Goal: Task Accomplishment & Management: Manage account settings

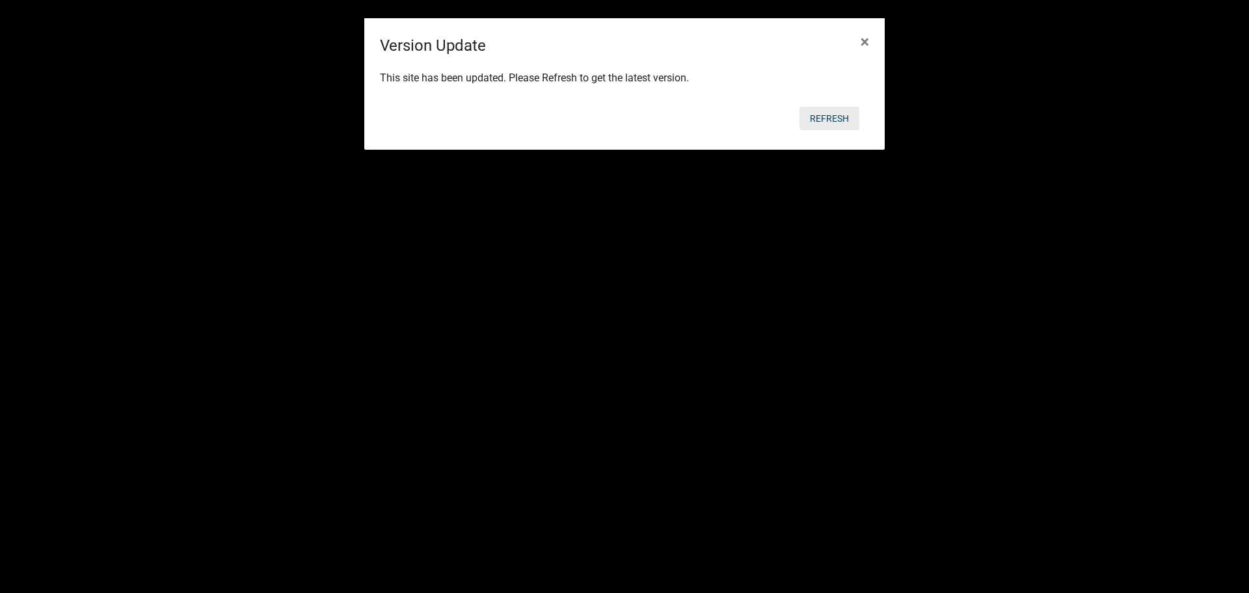
click at [825, 113] on button "Refresh" at bounding box center [830, 118] width 60 height 23
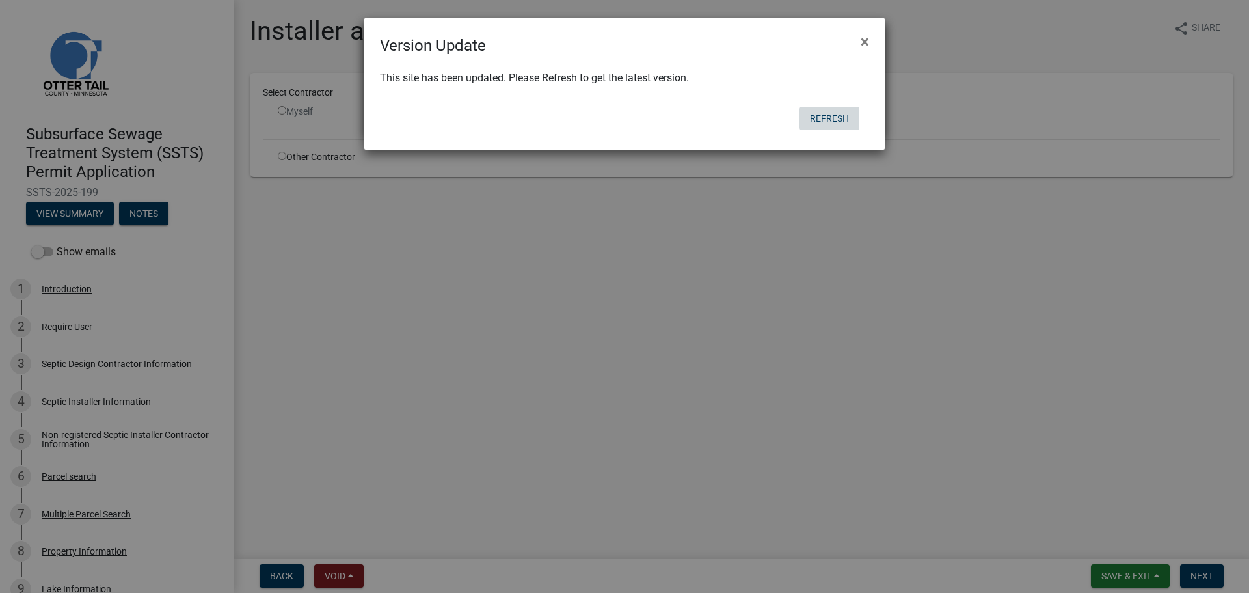
click at [860, 122] on button "Refresh" at bounding box center [830, 118] width 60 height 23
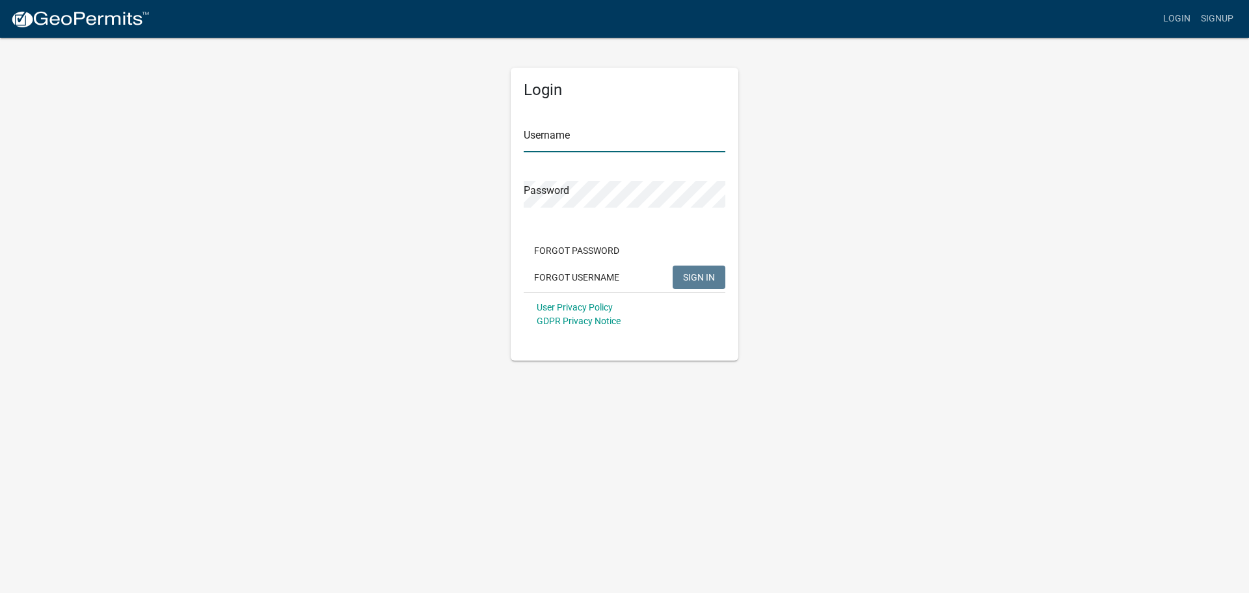
type input "btollefson"
click at [701, 275] on span "SIGN IN" at bounding box center [699, 276] width 32 height 10
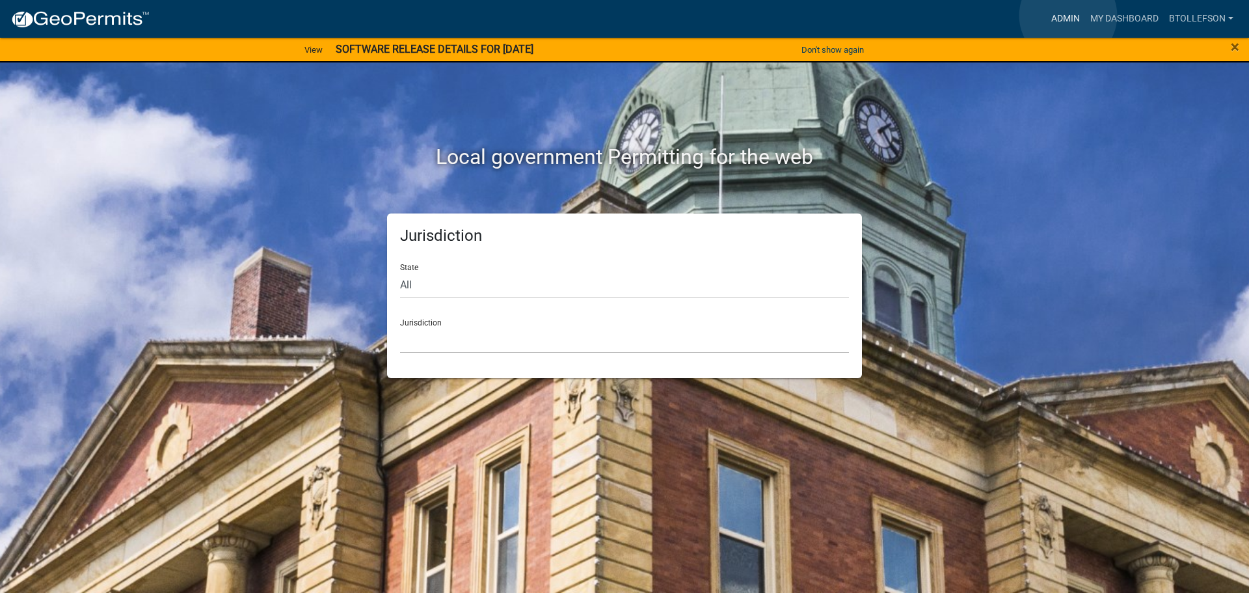
click at [1068, 16] on link "Admin" at bounding box center [1065, 19] width 39 height 25
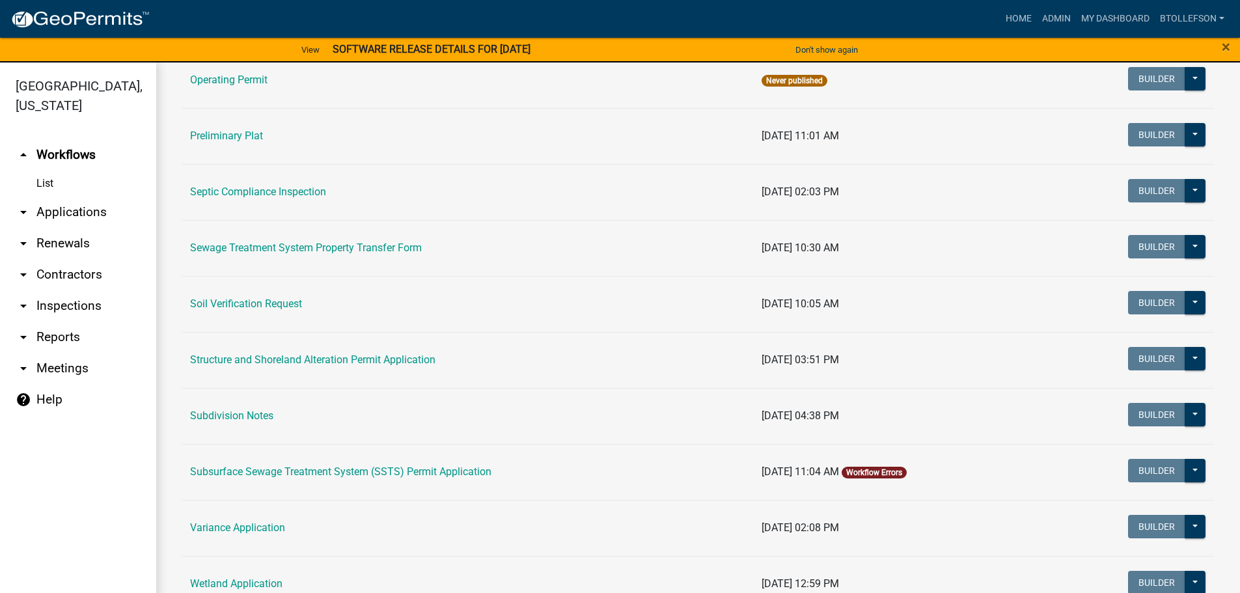
scroll to position [651, 0]
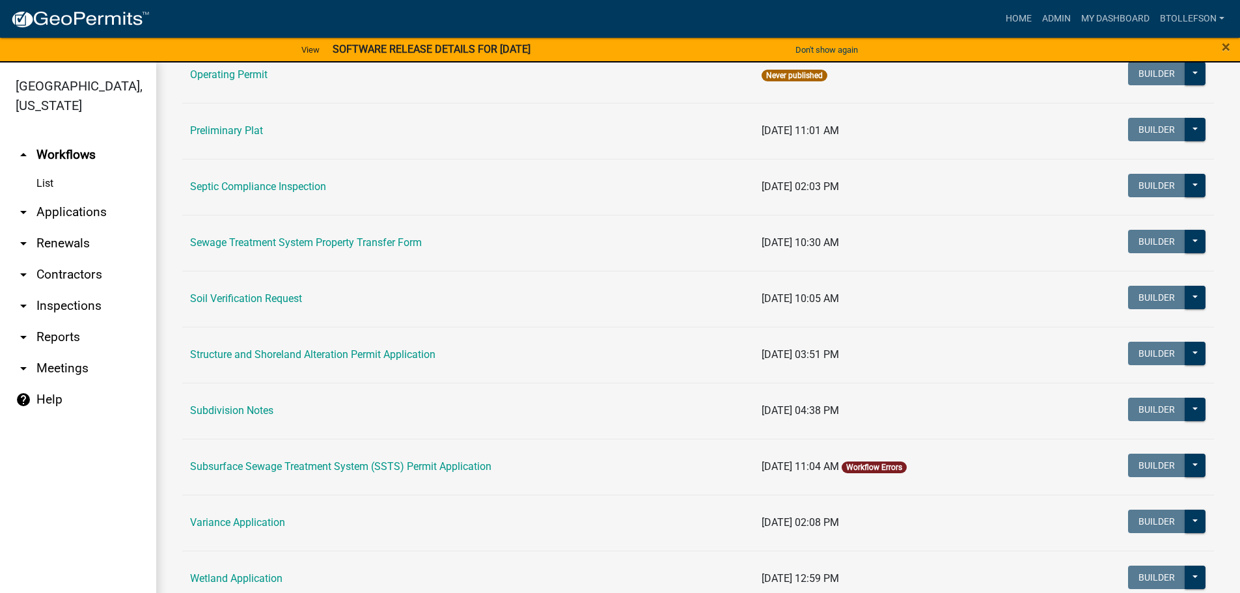
drag, startPoint x: 339, startPoint y: 469, endPoint x: 357, endPoint y: 470, distance: 17.6
click at [339, 468] on link "Subsurface Sewage Treatment System (SSTS) Permit Application" at bounding box center [340, 466] width 301 height 12
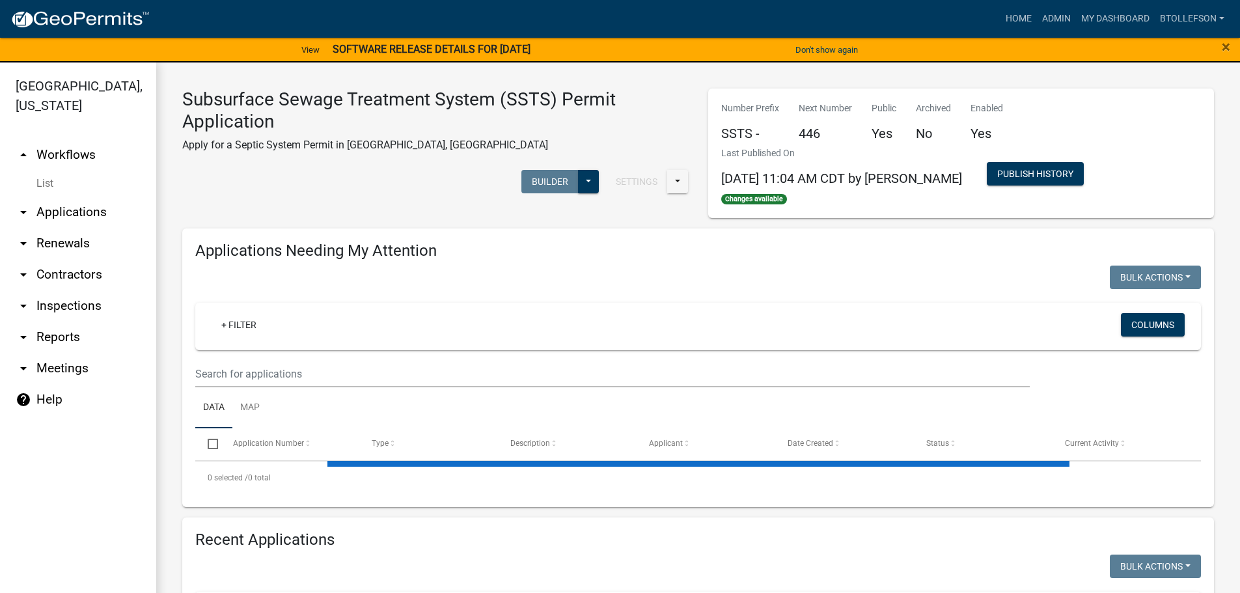
select select "3: 100"
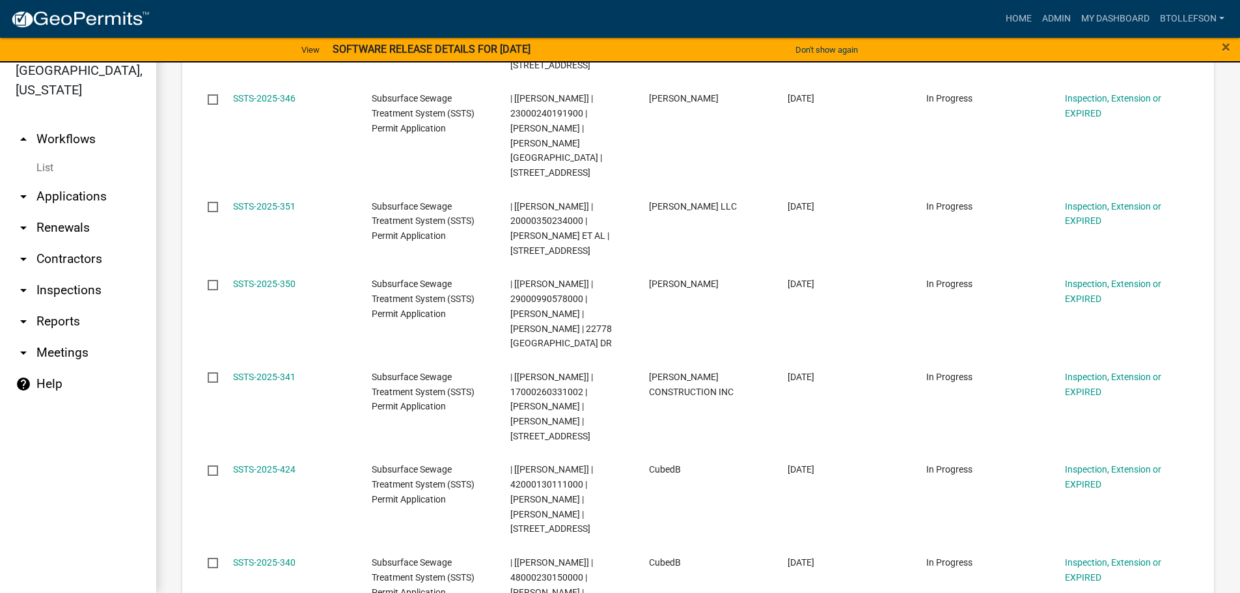
scroll to position [8651, 0]
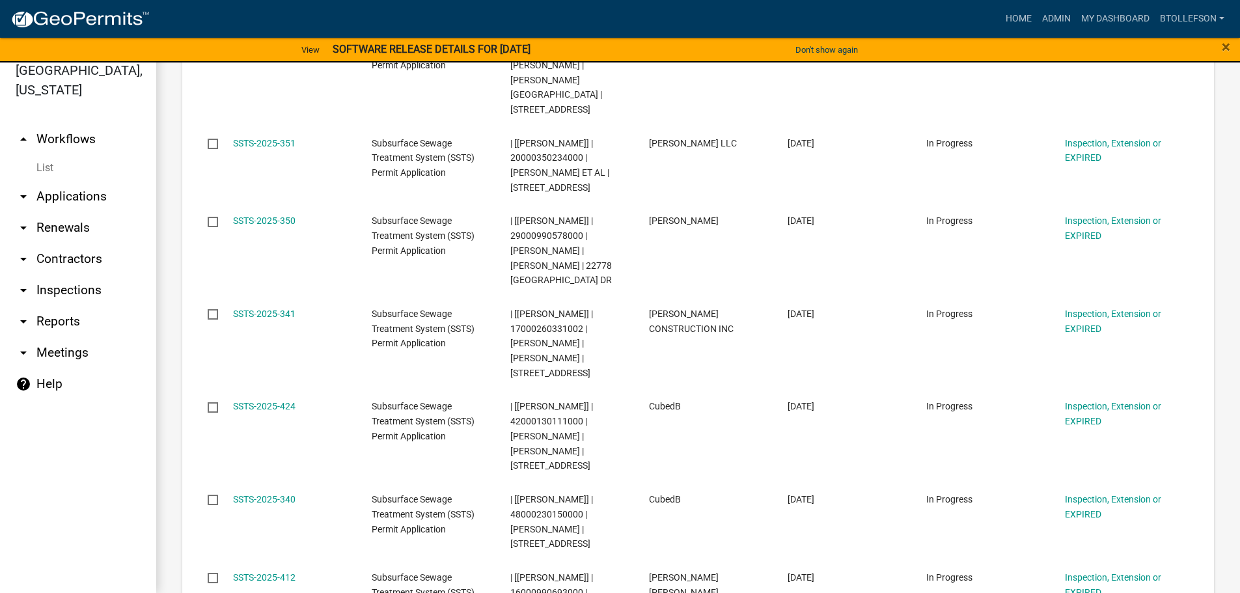
drag, startPoint x: 238, startPoint y: 334, endPoint x: 221, endPoint y: 333, distance: 16.9
click at [222, 333] on body "Internet Explorer does NOT work with GeoPermits. Get a new browser for more sec…" at bounding box center [620, 280] width 1240 height 593
drag, startPoint x: 313, startPoint y: 327, endPoint x: 235, endPoint y: 336, distance: 78.5
click at [235, 336] on div "contains 2024-605 is Done" at bounding box center [301, 347] width 135 height 91
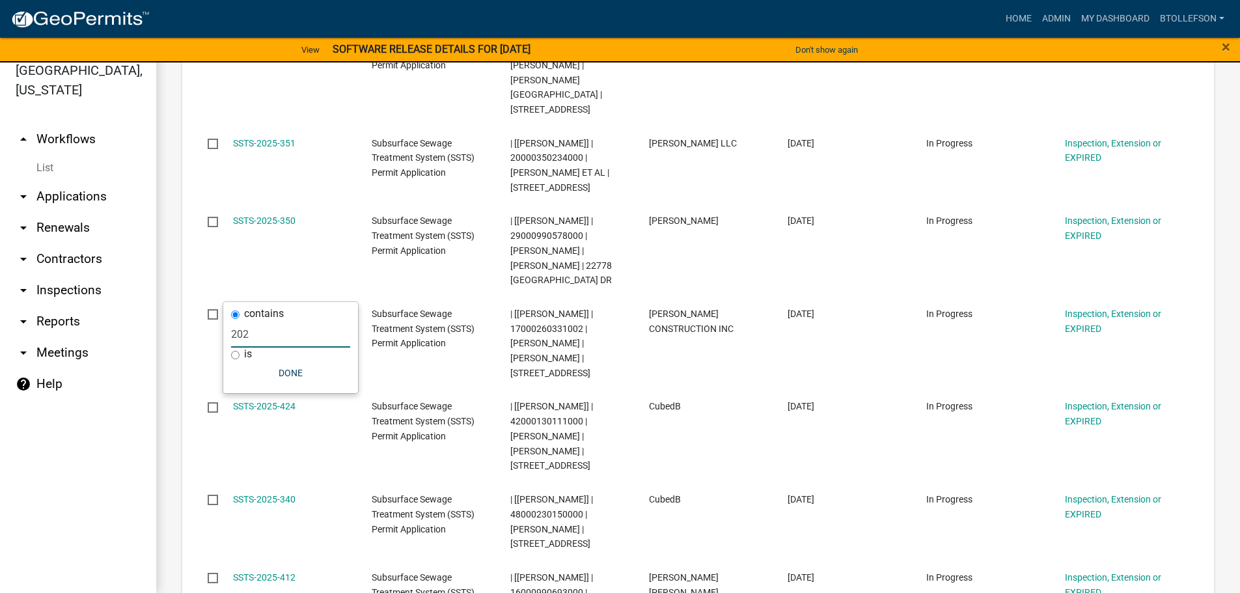
type input "2025"
select select "3: 100"
type input "2025-226"
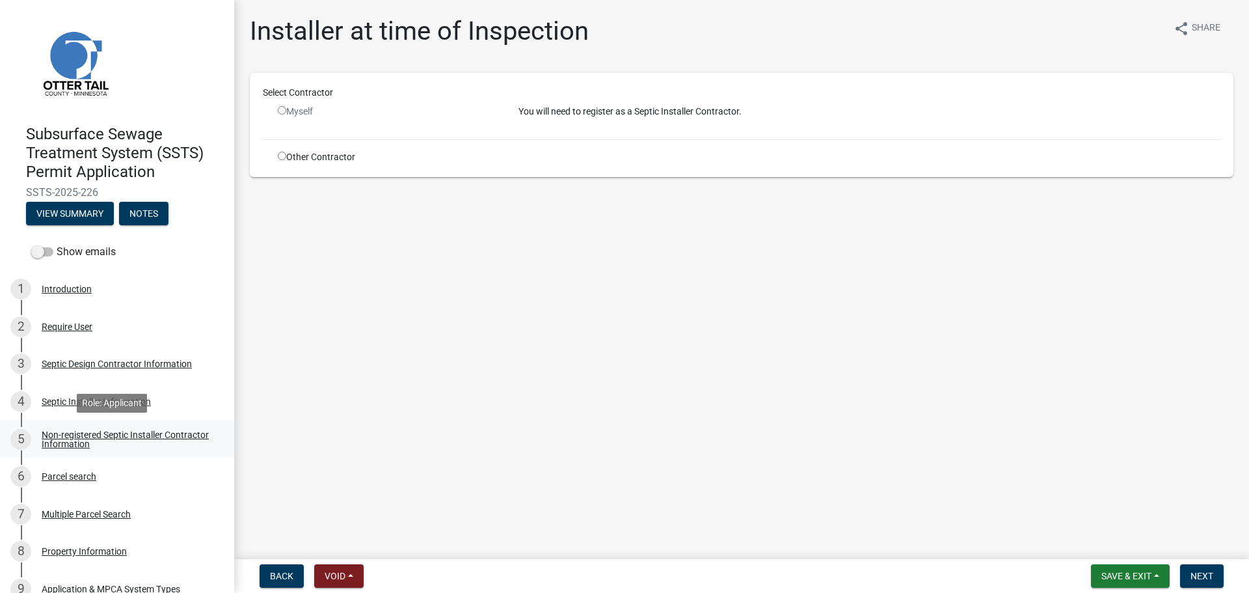
click at [136, 446] on div "Non-registered Septic Installer Contractor Information" at bounding box center [128, 439] width 172 height 18
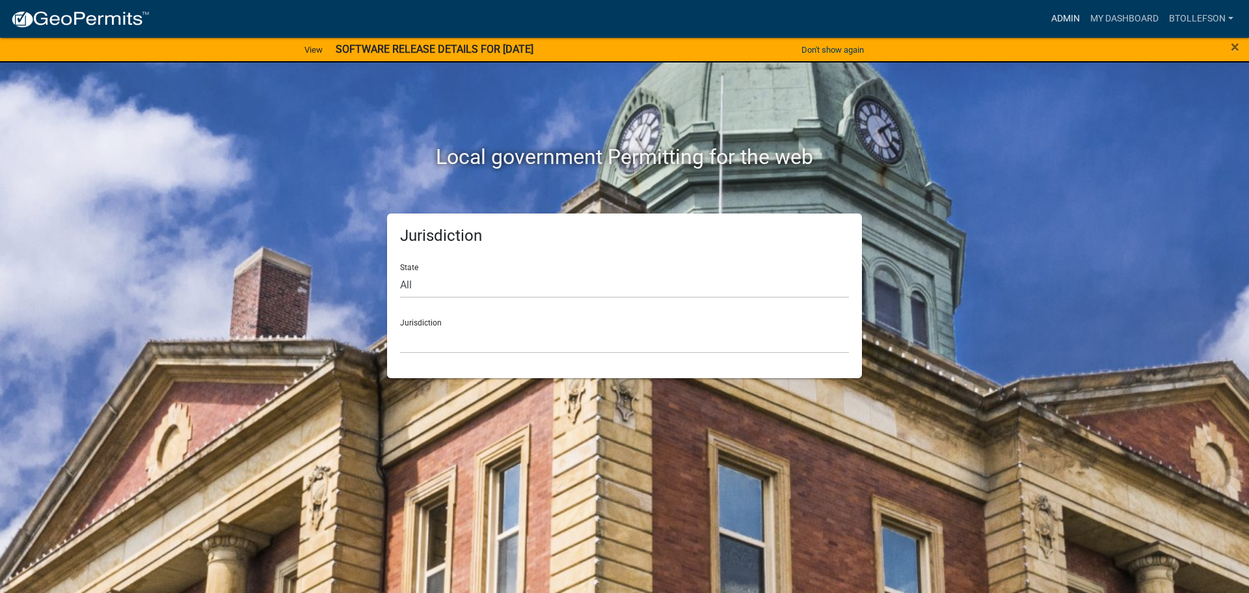
click at [1063, 16] on link "Admin" at bounding box center [1065, 19] width 39 height 25
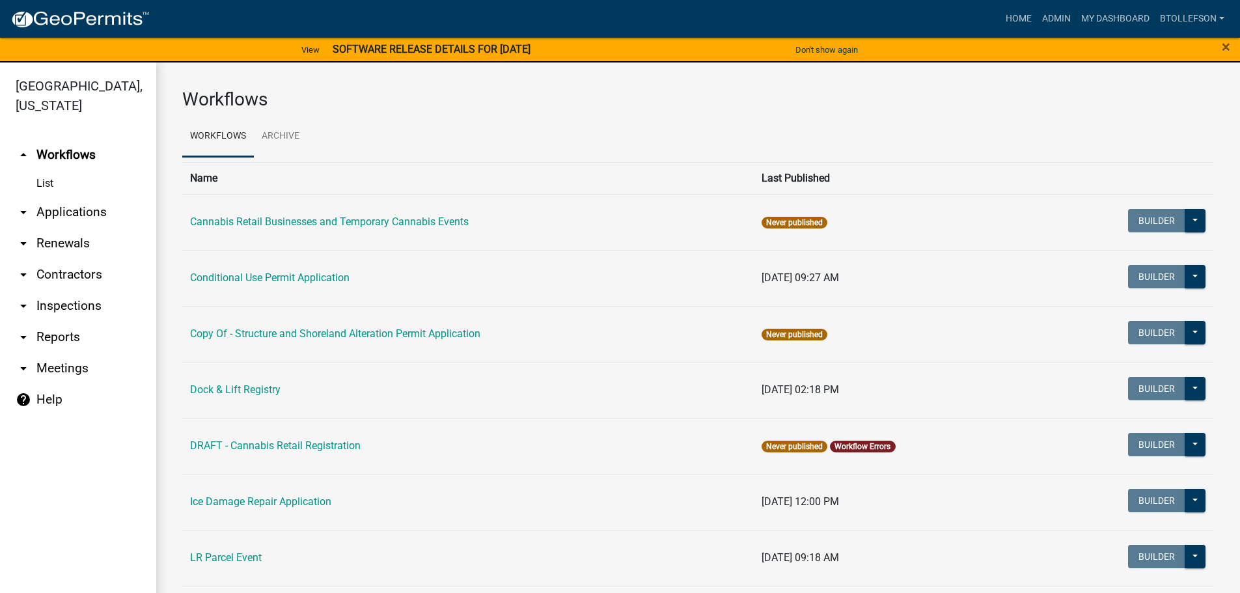
click at [89, 211] on link "arrow_drop_down Applications" at bounding box center [78, 212] width 156 height 31
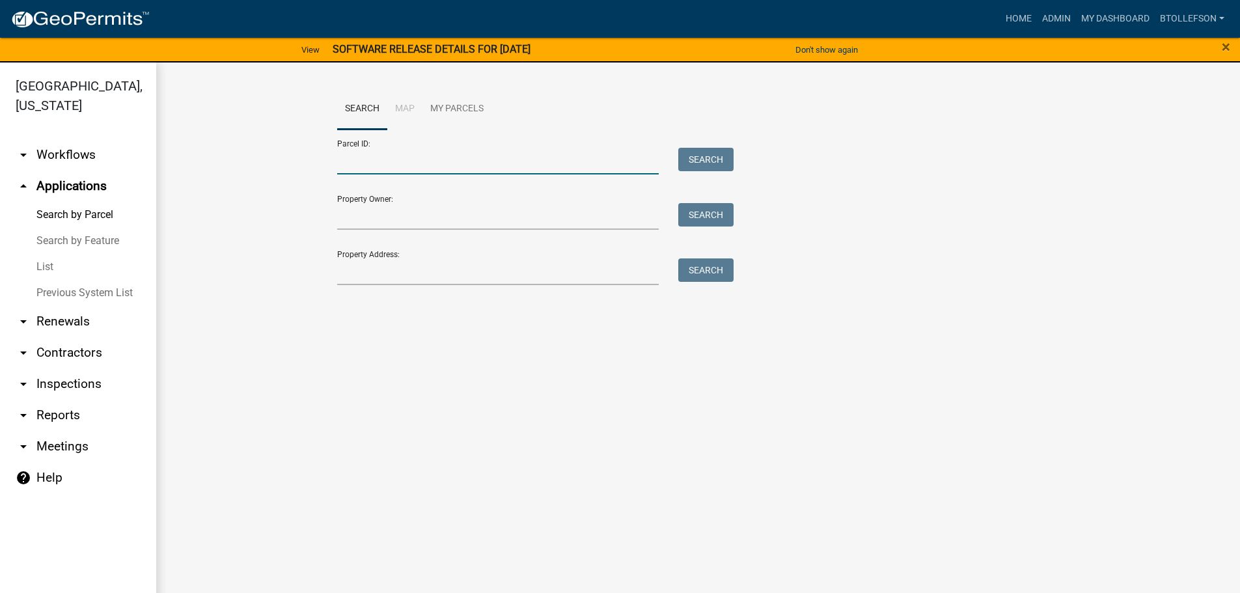
click at [426, 169] on input "Parcel ID:" at bounding box center [498, 161] width 322 height 27
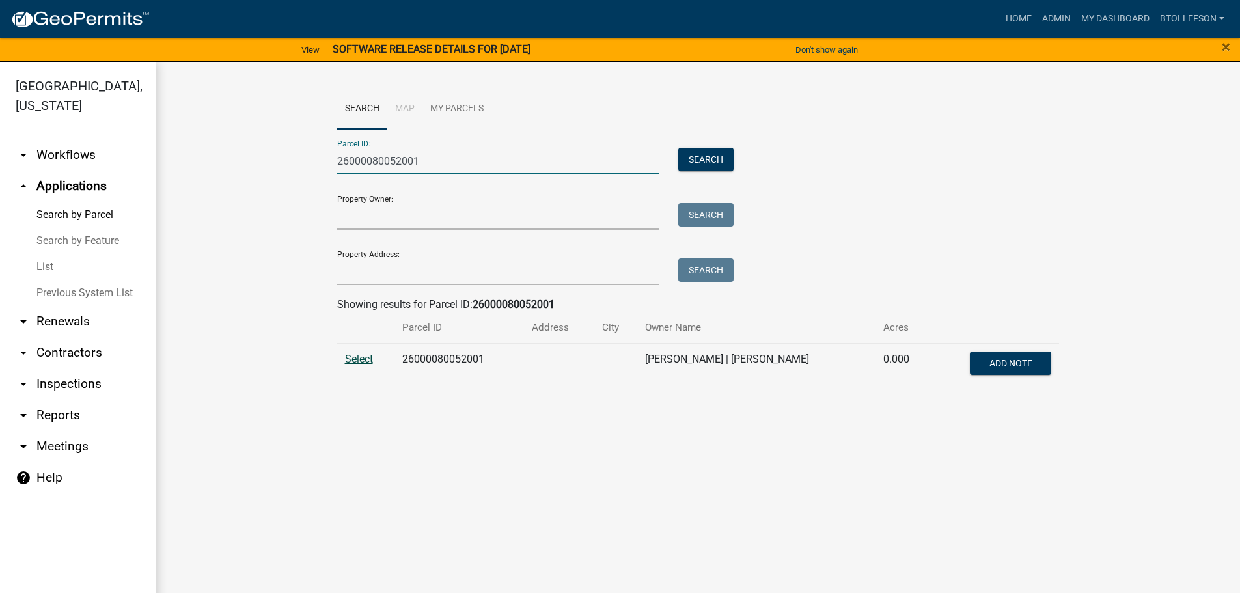
type input "26000080052001"
click at [367, 357] on span "Select" at bounding box center [359, 359] width 28 height 12
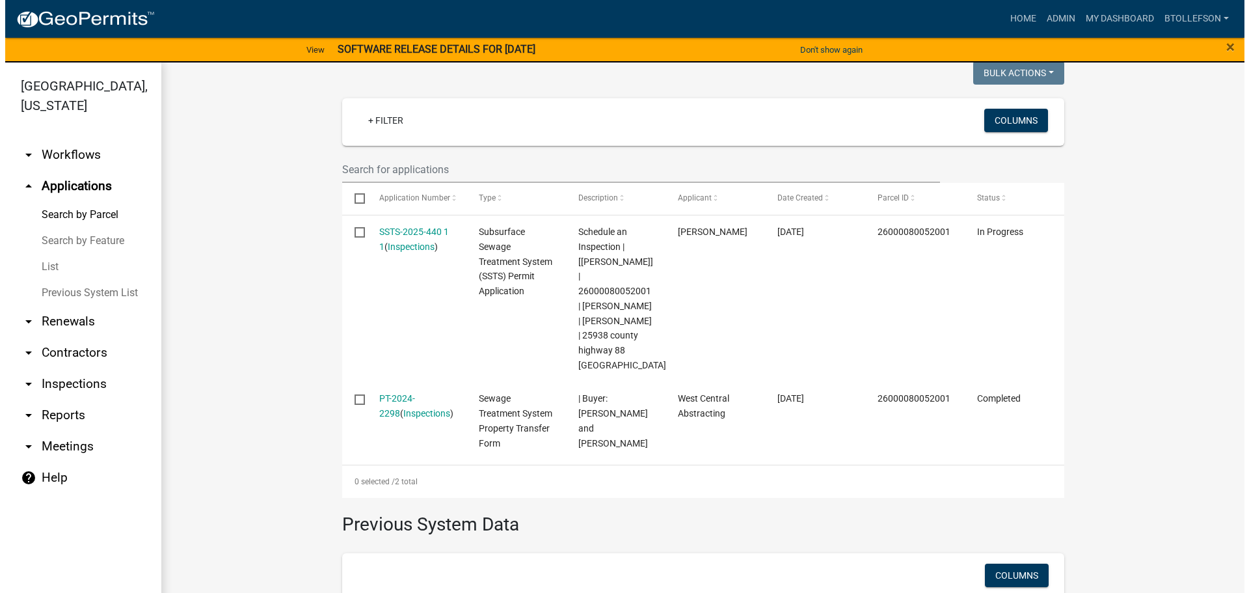
scroll to position [337, 0]
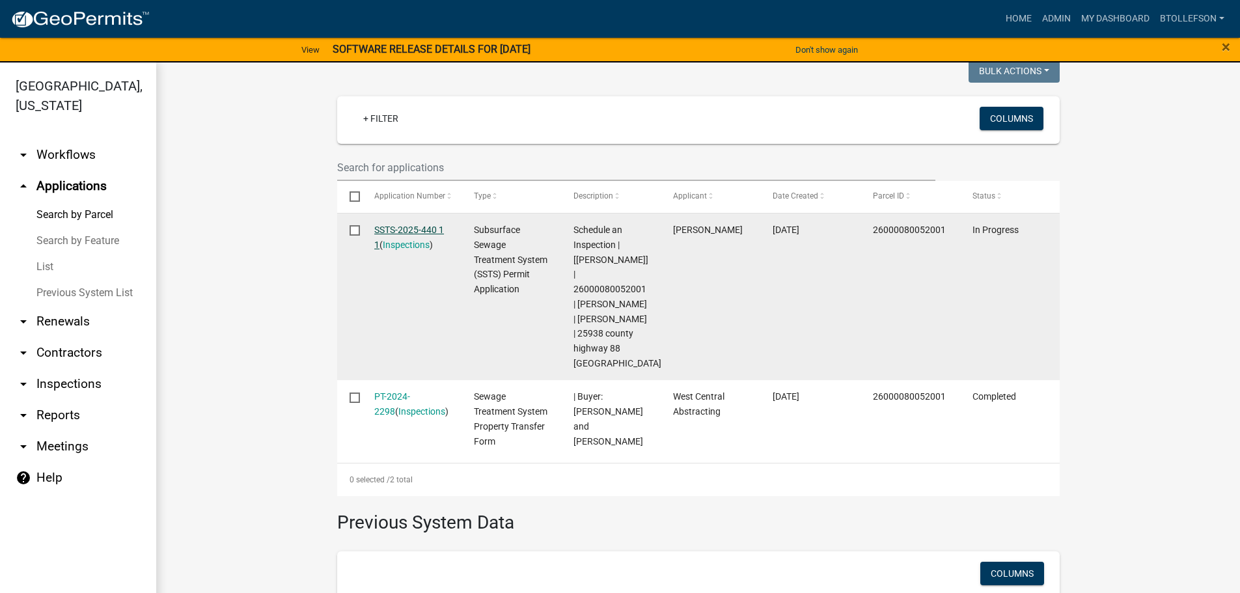
click at [385, 230] on link "SSTS-2025-440 1 1" at bounding box center [409, 236] width 70 height 25
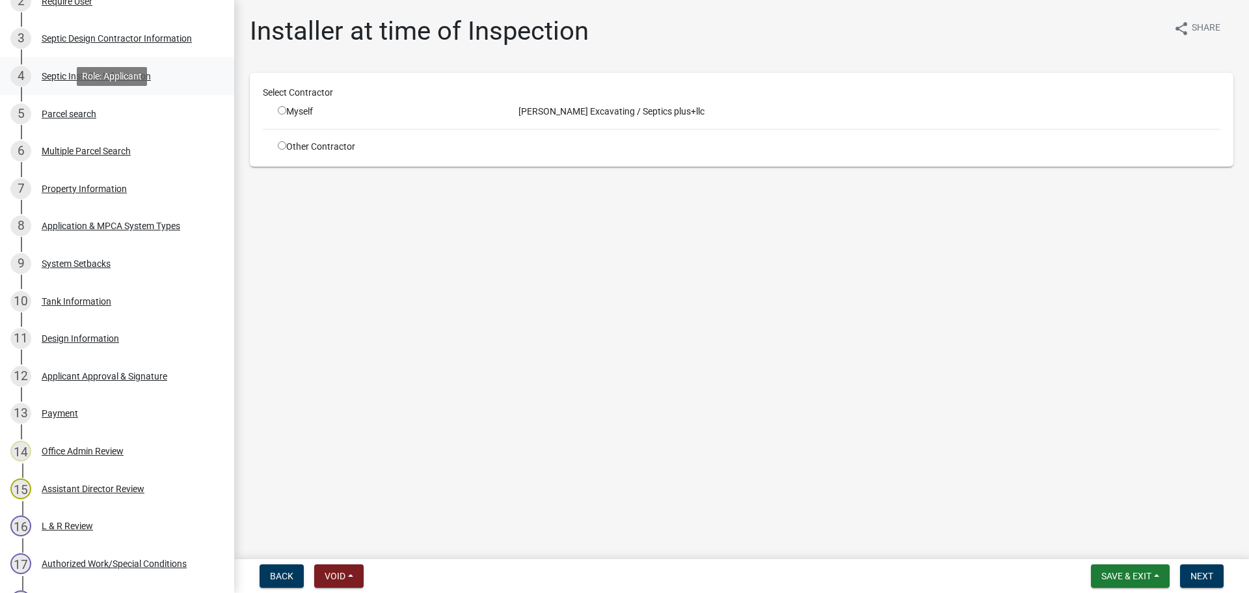
scroll to position [390, 0]
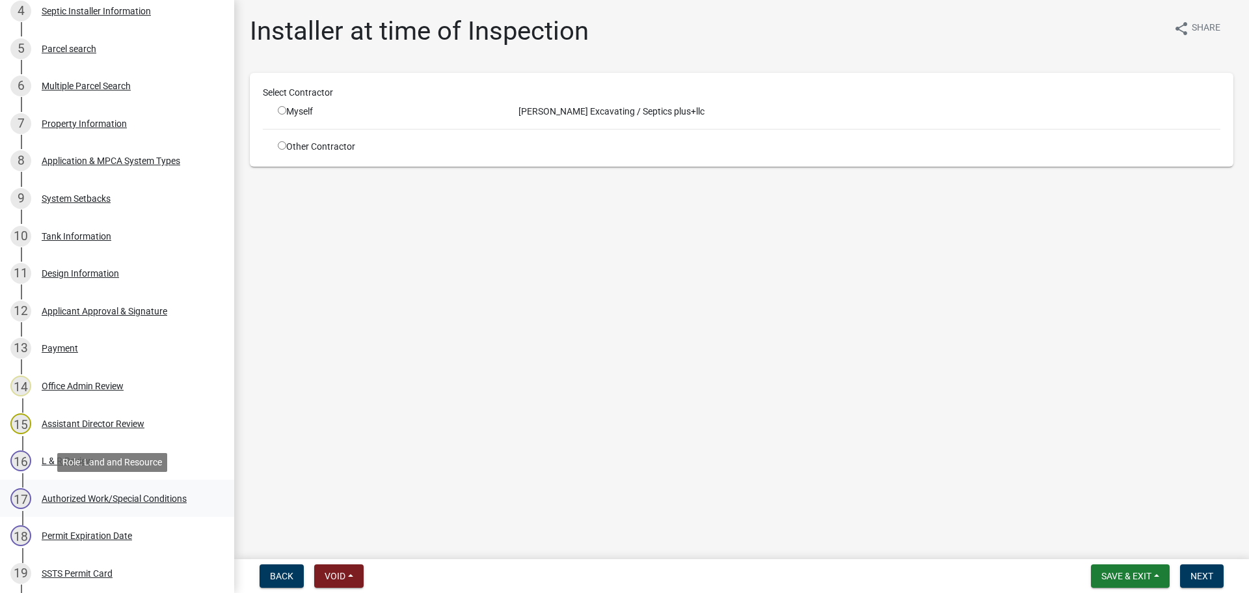
click at [96, 500] on div "Authorized Work/Special Conditions" at bounding box center [114, 498] width 145 height 9
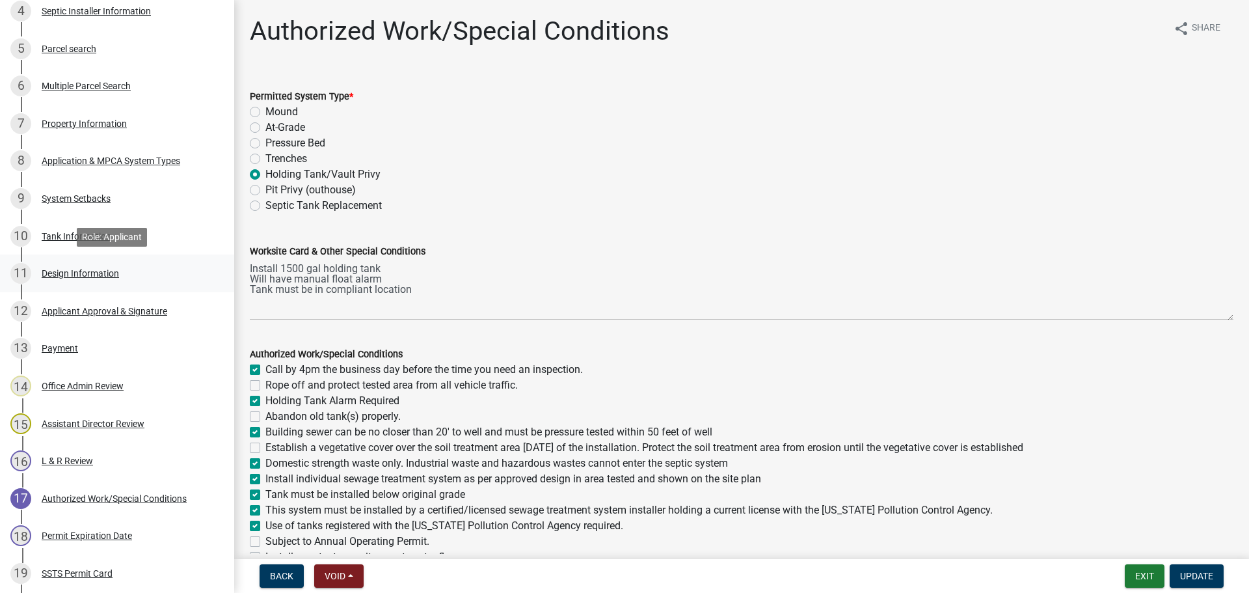
click at [116, 273] on div "Design Information" at bounding box center [80, 273] width 77 height 9
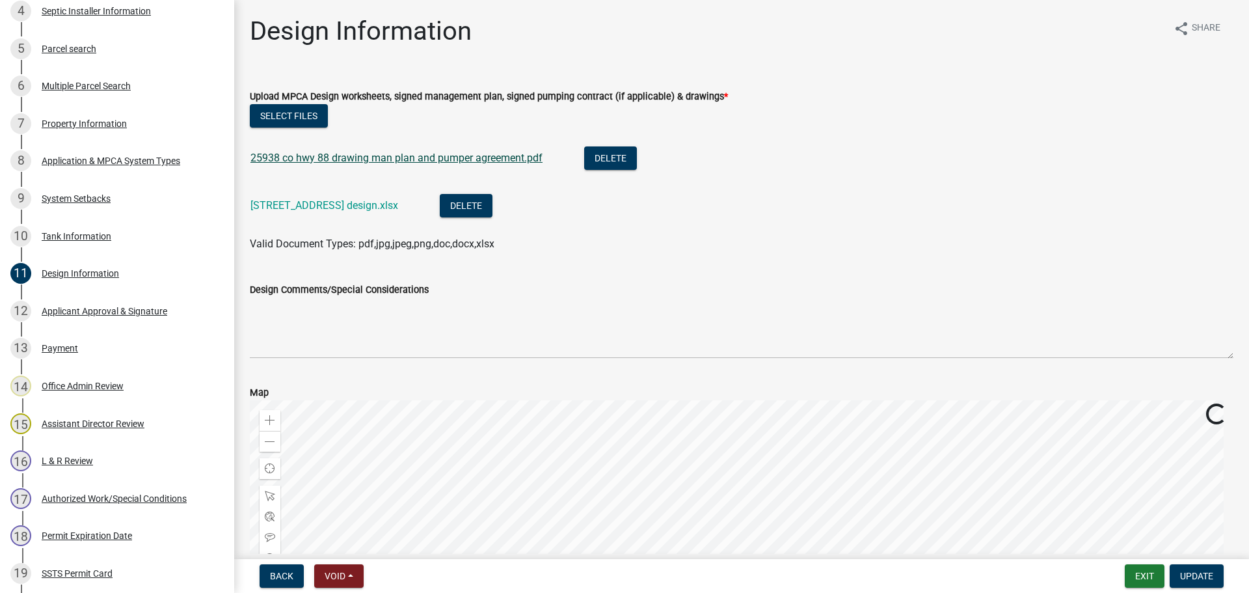
click at [334, 156] on link "25938 co hwy 88 drawing man plan and pumper agreement.pdf" at bounding box center [397, 158] width 292 height 12
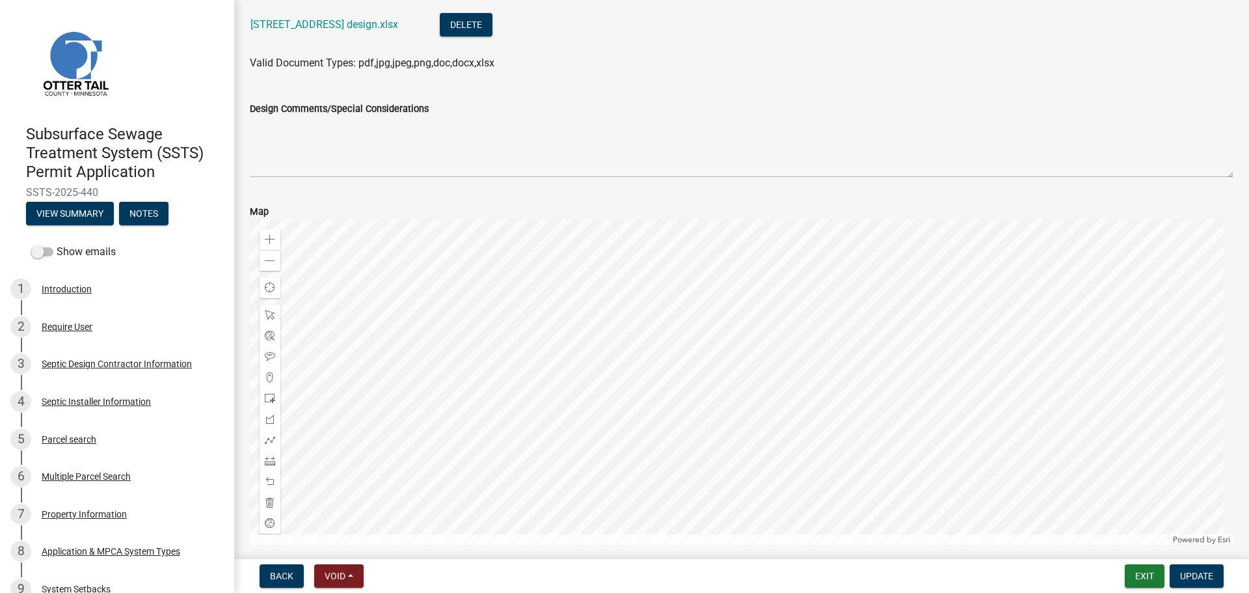
scroll to position [234, 0]
